Goal: Transaction & Acquisition: Download file/media

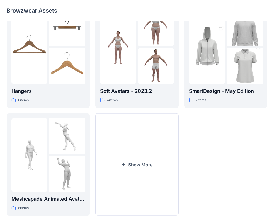
scroll to position [138, 0]
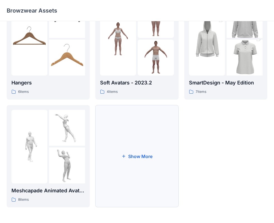
click at [134, 157] on button "Show More" at bounding box center [136, 156] width 83 height 102
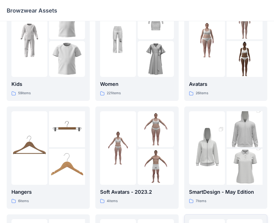
scroll to position [0, 0]
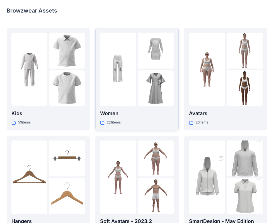
click at [114, 122] on p "221 items" at bounding box center [114, 122] width 14 height 6
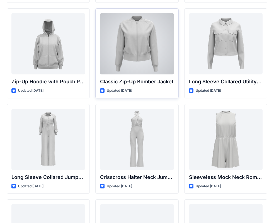
scroll to position [1086, 0]
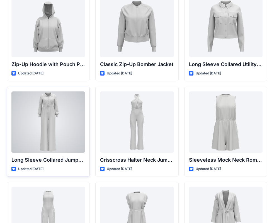
click at [48, 141] on div at bounding box center [47, 121] width 73 height 61
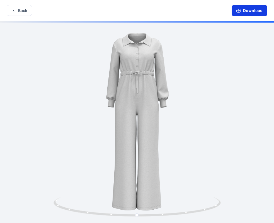
click at [252, 11] on button "Download" at bounding box center [249, 10] width 36 height 11
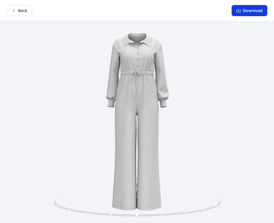
click at [256, 11] on button "Download" at bounding box center [249, 10] width 36 height 11
